Goal: Obtain resource: Obtain resource

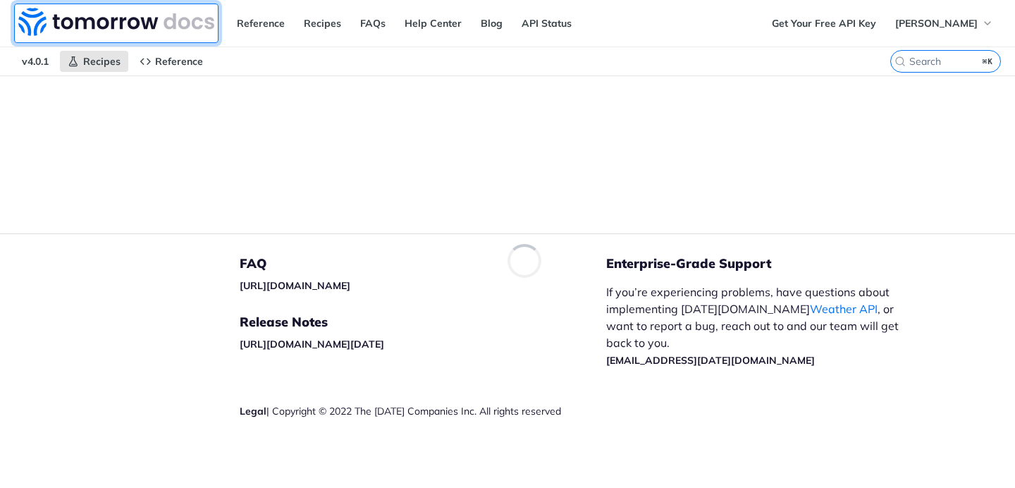
click at [108, 21] on img at bounding box center [116, 22] width 196 height 28
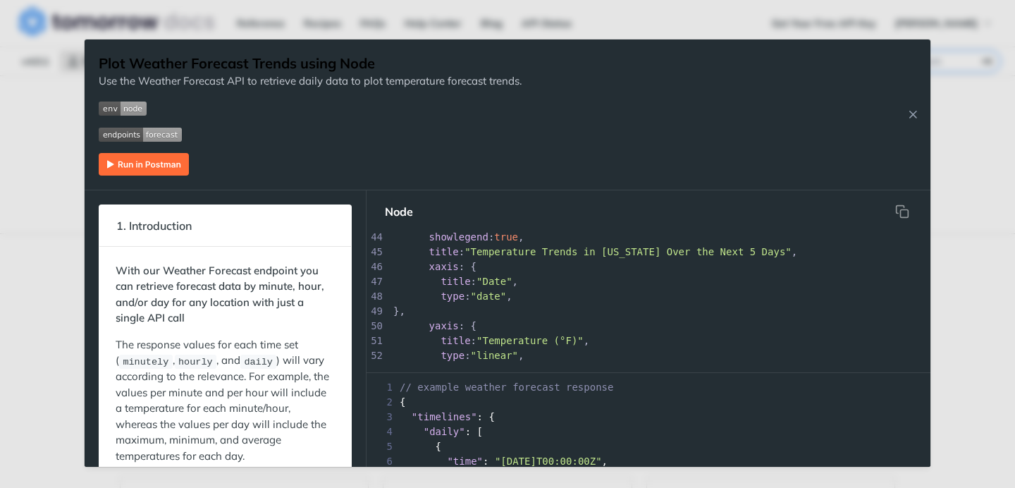
scroll to position [748, 0]
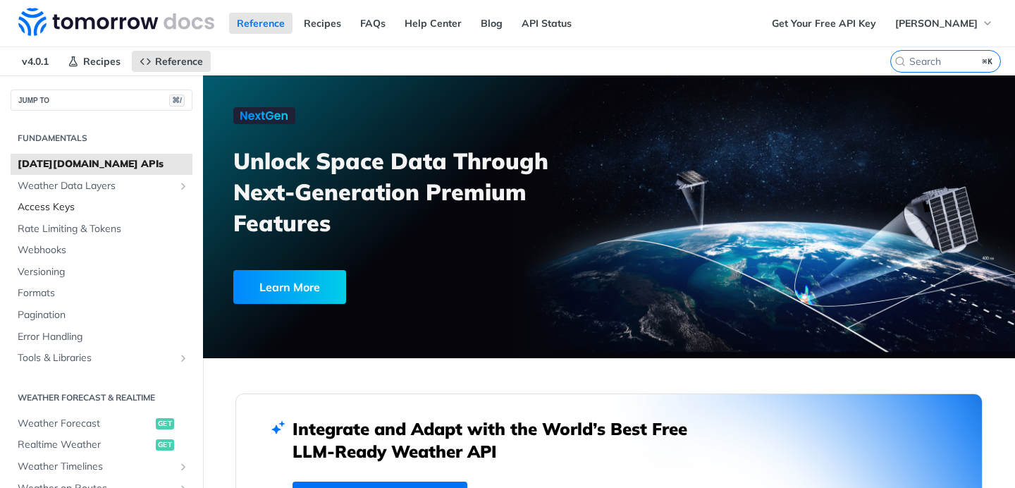
click at [49, 209] on span "Access Keys" at bounding box center [103, 207] width 171 height 14
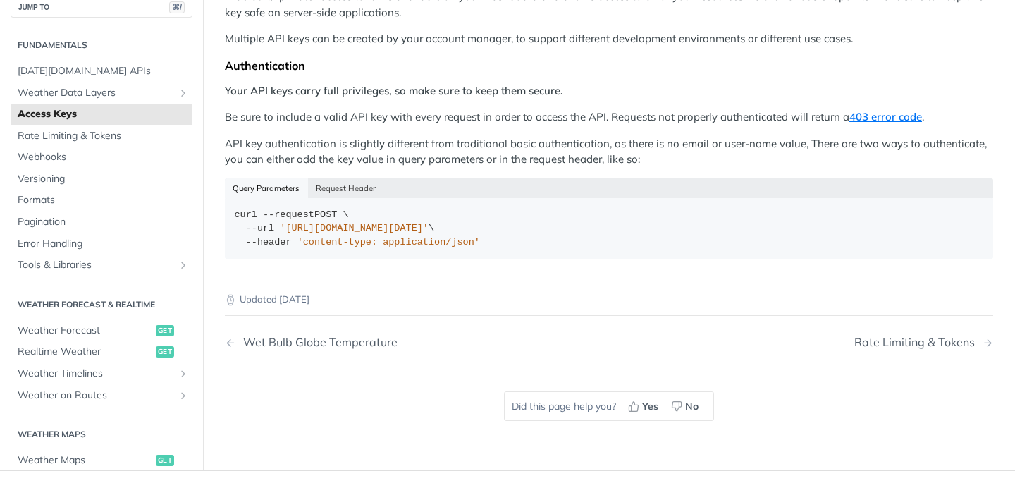
scroll to position [265, 0]
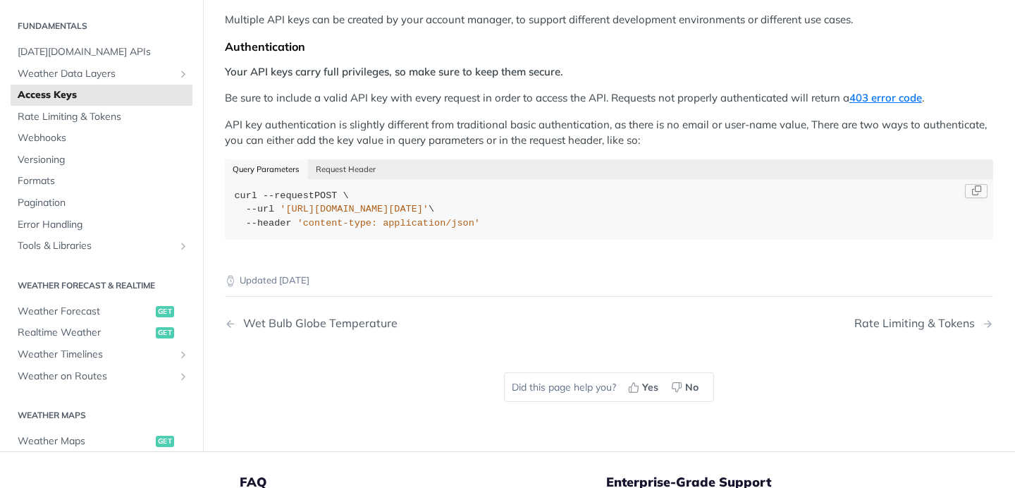
click at [429, 210] on span "'[URL][DOMAIN_NAME][DATE]'" at bounding box center [354, 209] width 149 height 11
drag, startPoint x: 539, startPoint y: 209, endPoint x: 579, endPoint y: 209, distance: 39.5
click at [429, 209] on span "'https://api.tomorrow.io/v4/locations?apikey=API_KEY'" at bounding box center [354, 209] width 149 height 11
click at [356, 165] on button "Request Header" at bounding box center [346, 169] width 76 height 20
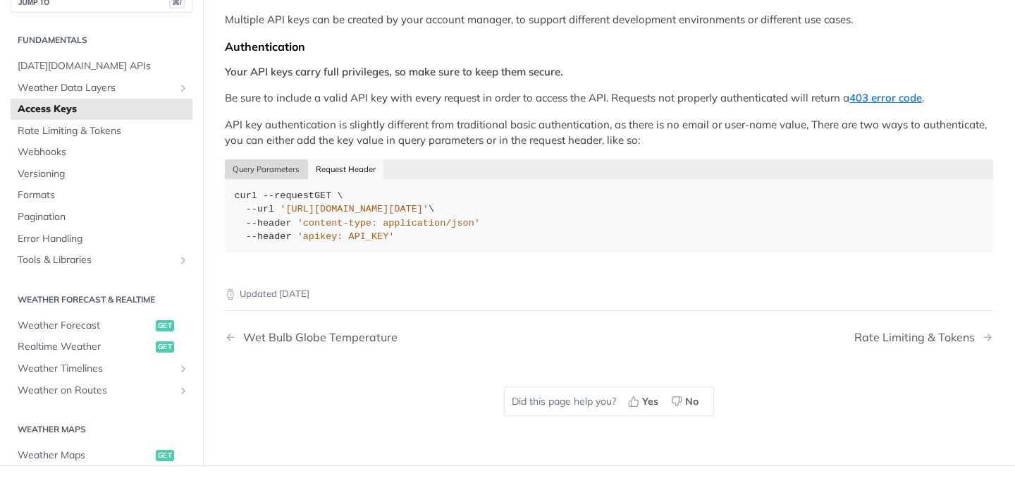
click at [272, 164] on button "Query Parameters" at bounding box center [266, 169] width 83 height 20
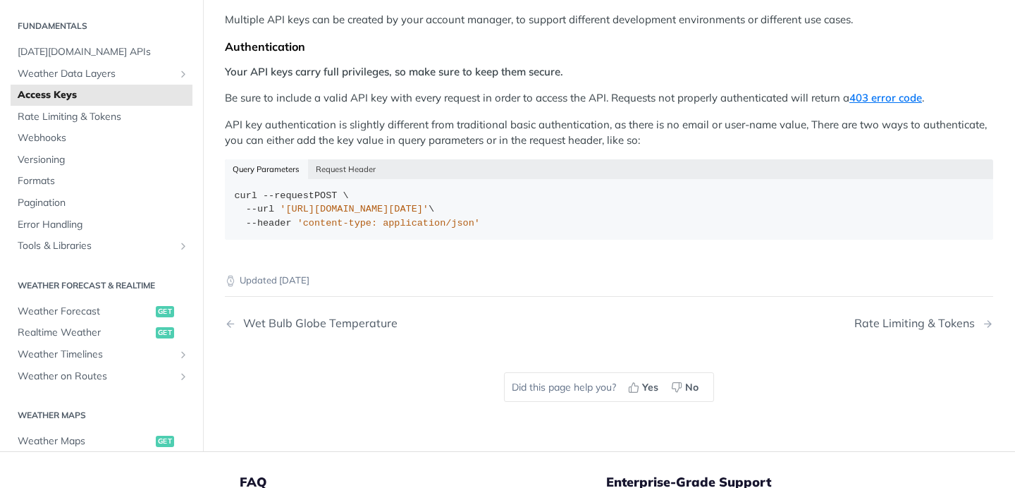
scroll to position [0, 0]
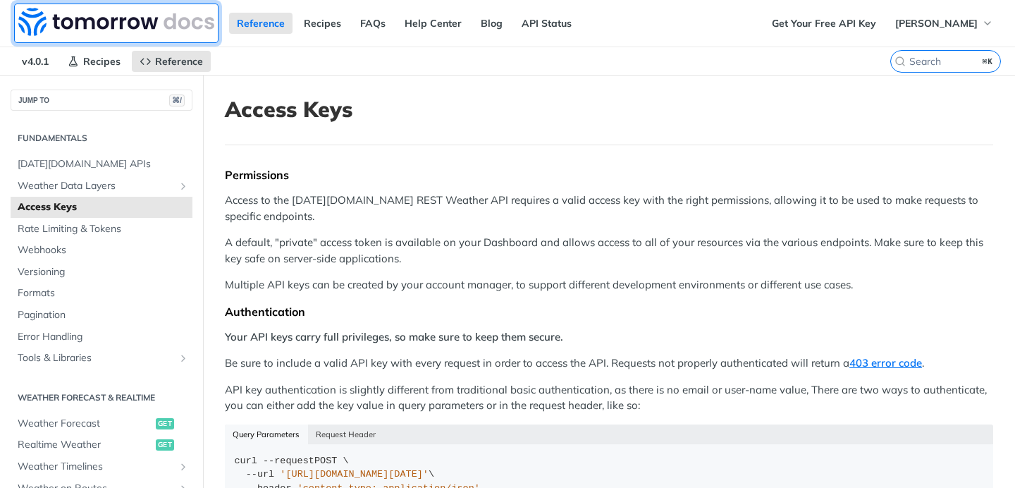
click at [102, 16] on img at bounding box center [116, 22] width 196 height 28
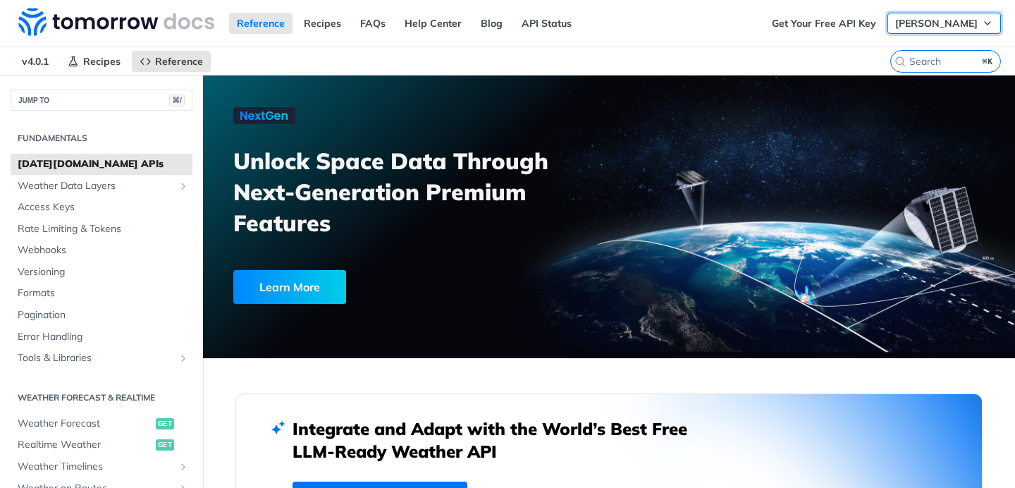
click at [937, 32] on button "[PERSON_NAME]" at bounding box center [943, 23] width 113 height 21
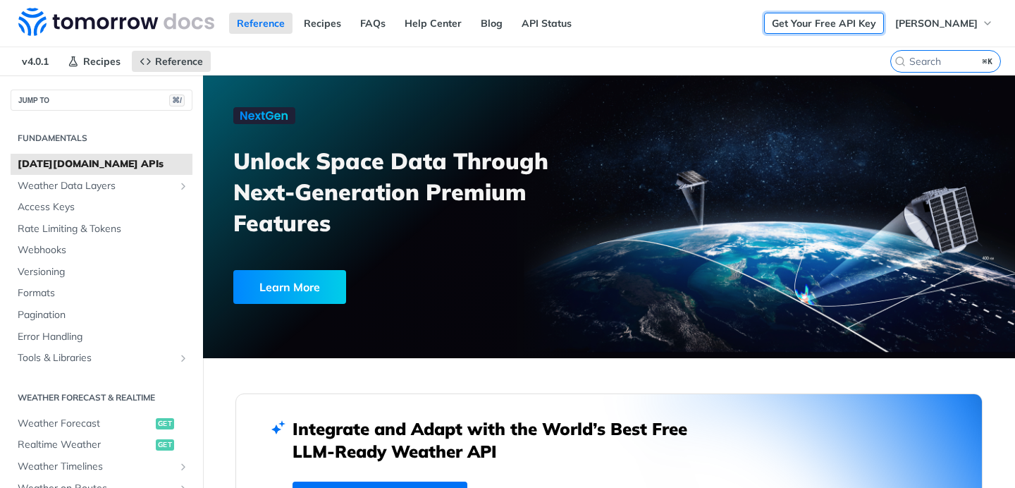
click at [854, 19] on link "Get Your Free API Key" at bounding box center [824, 23] width 120 height 21
